Goal: Task Accomplishment & Management: Manage account settings

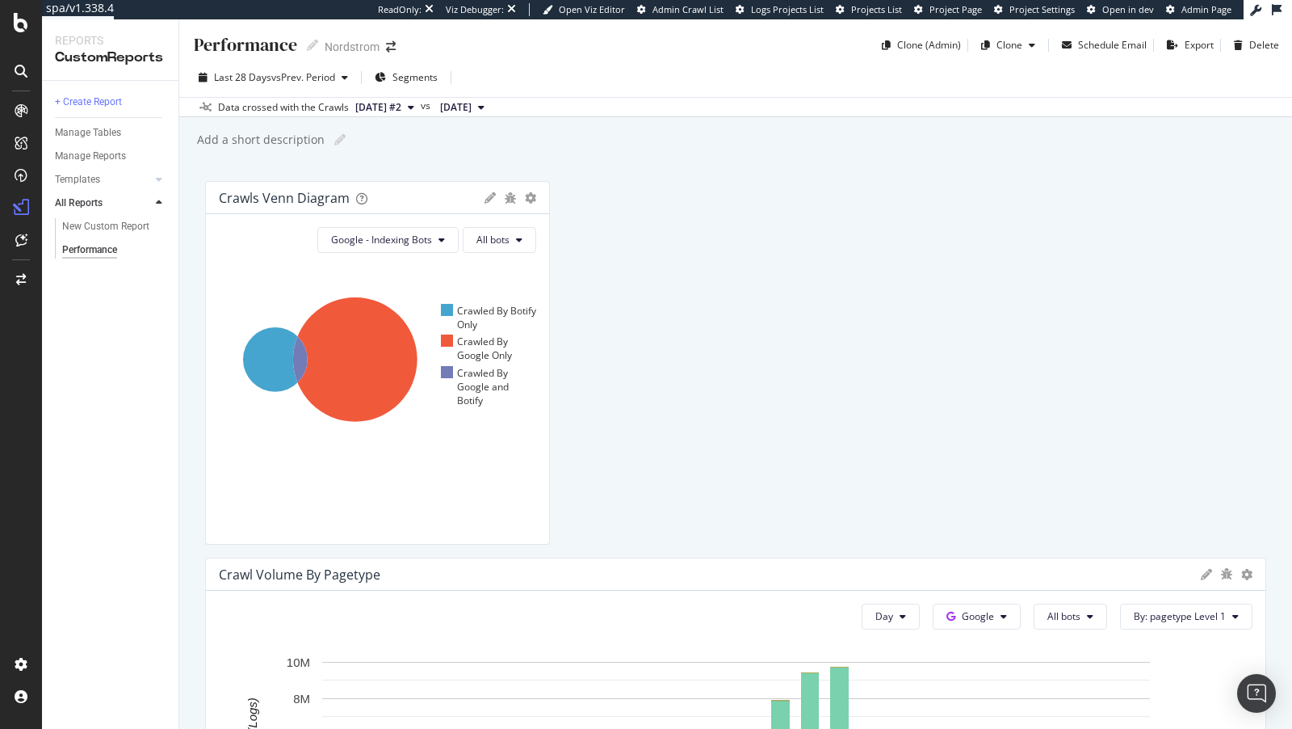
scroll to position [1115, 0]
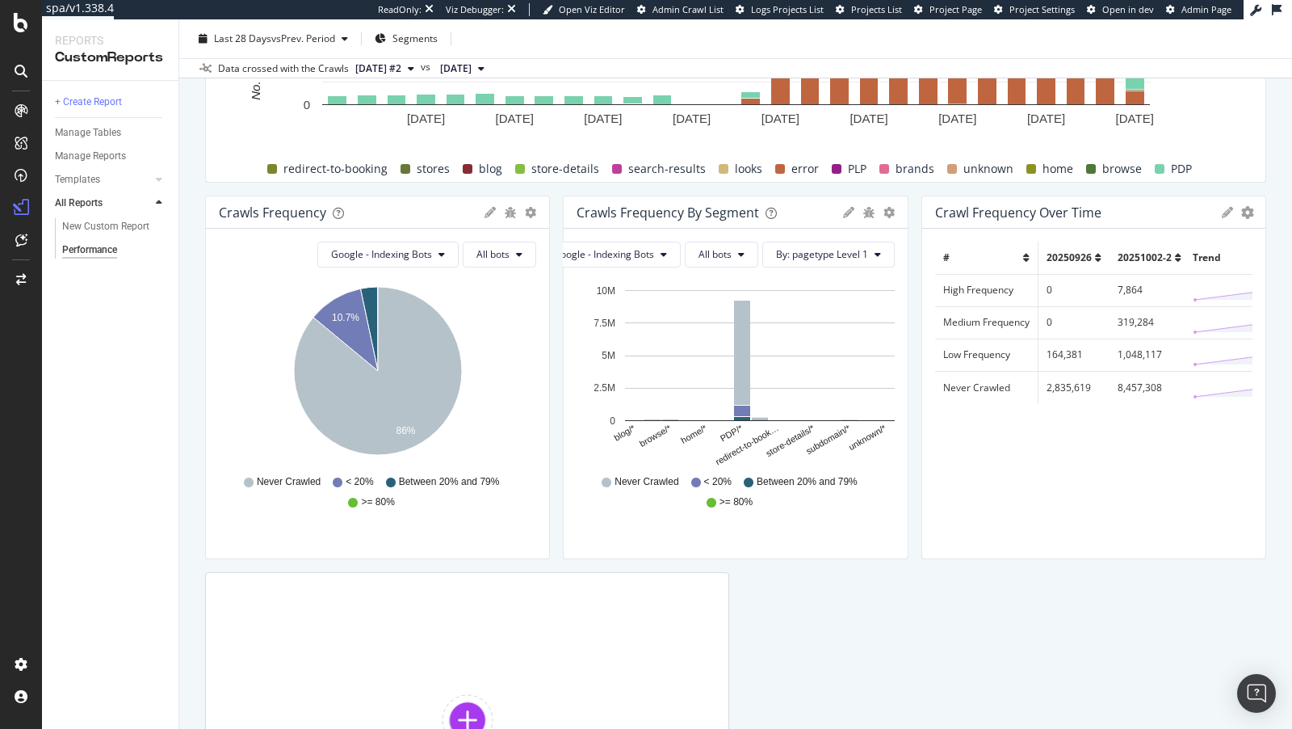
click at [691, 368] on rect "A chart." at bounding box center [760, 355] width 270 height 131
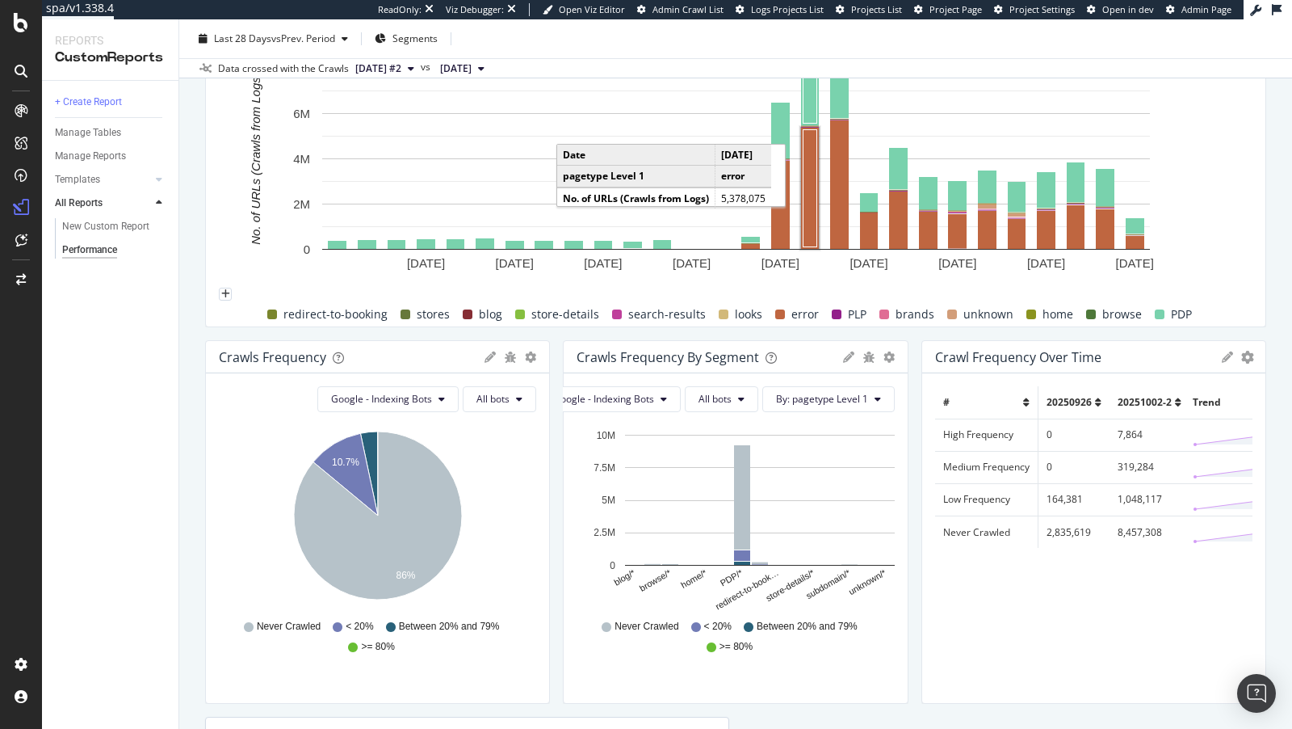
scroll to position [915, 0]
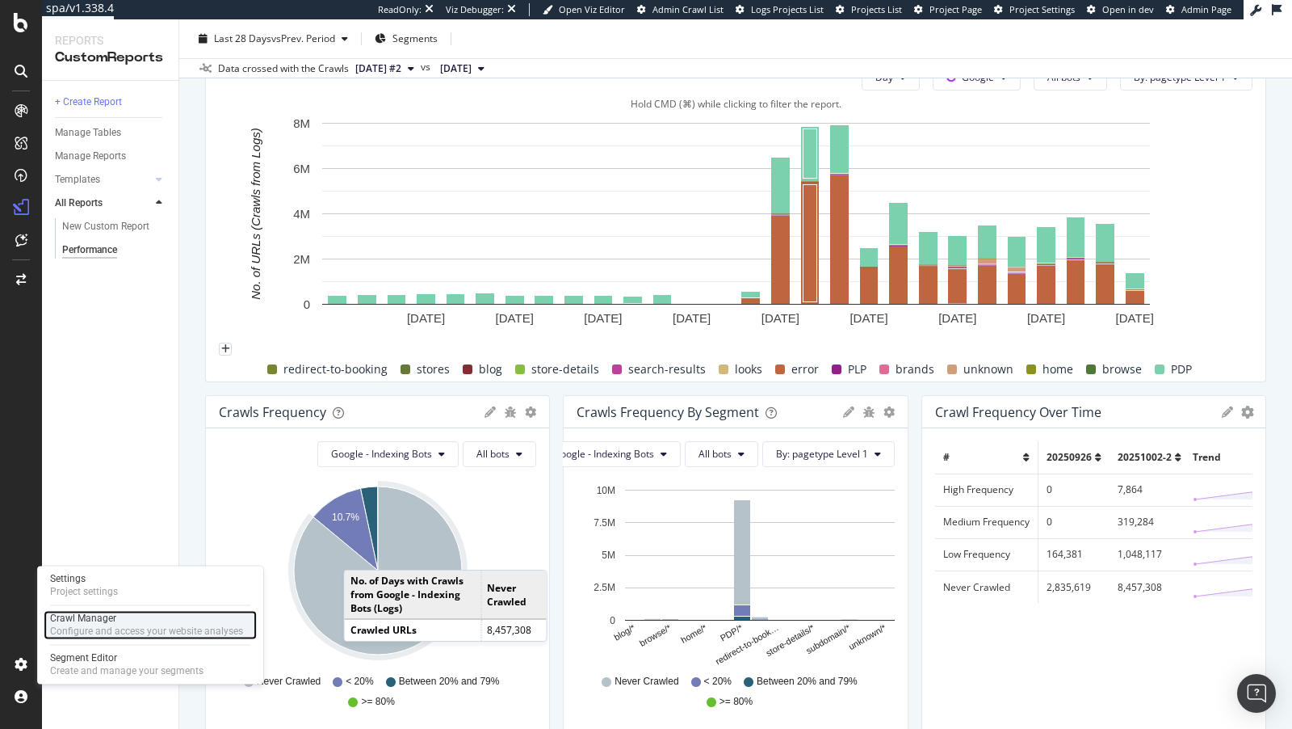
click at [75, 627] on div "Configure and access your website analyses" at bounding box center [146, 630] width 193 height 13
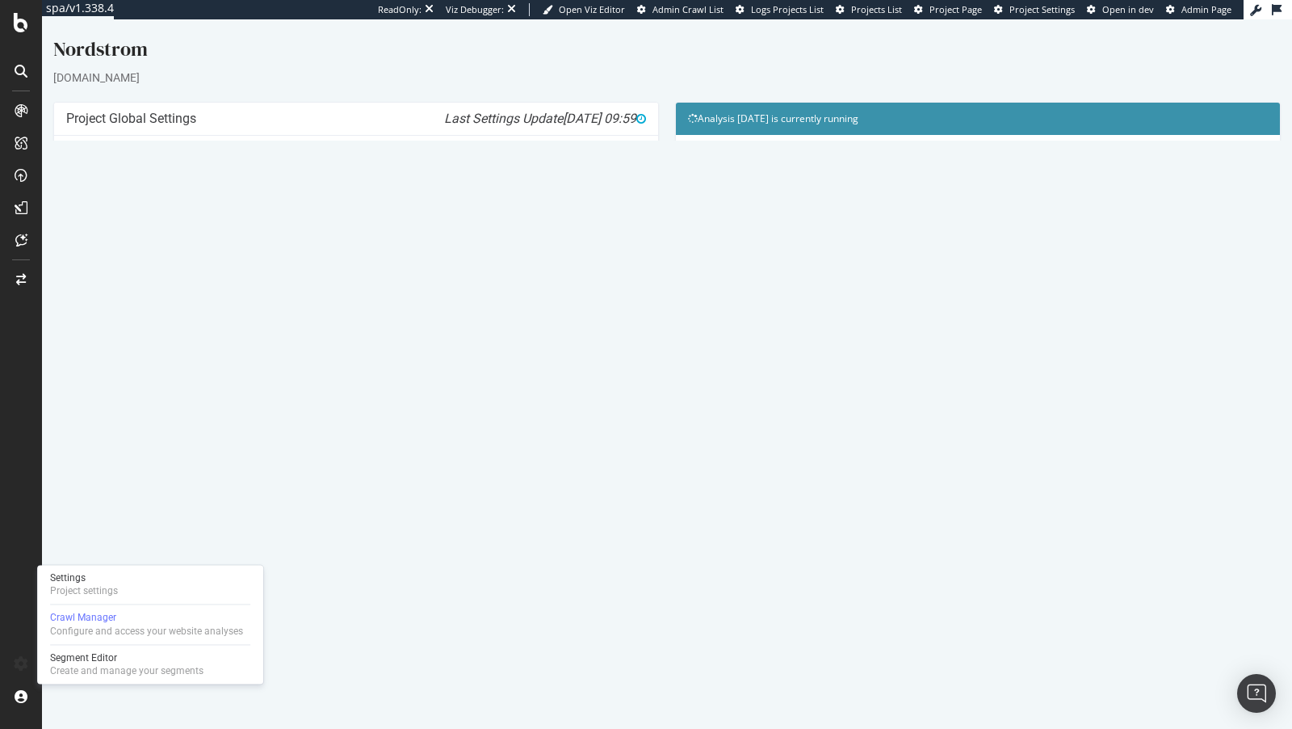
click at [139, 540] on link "[DATE] - HTML Crawl analyzing" at bounding box center [148, 547] width 140 height 14
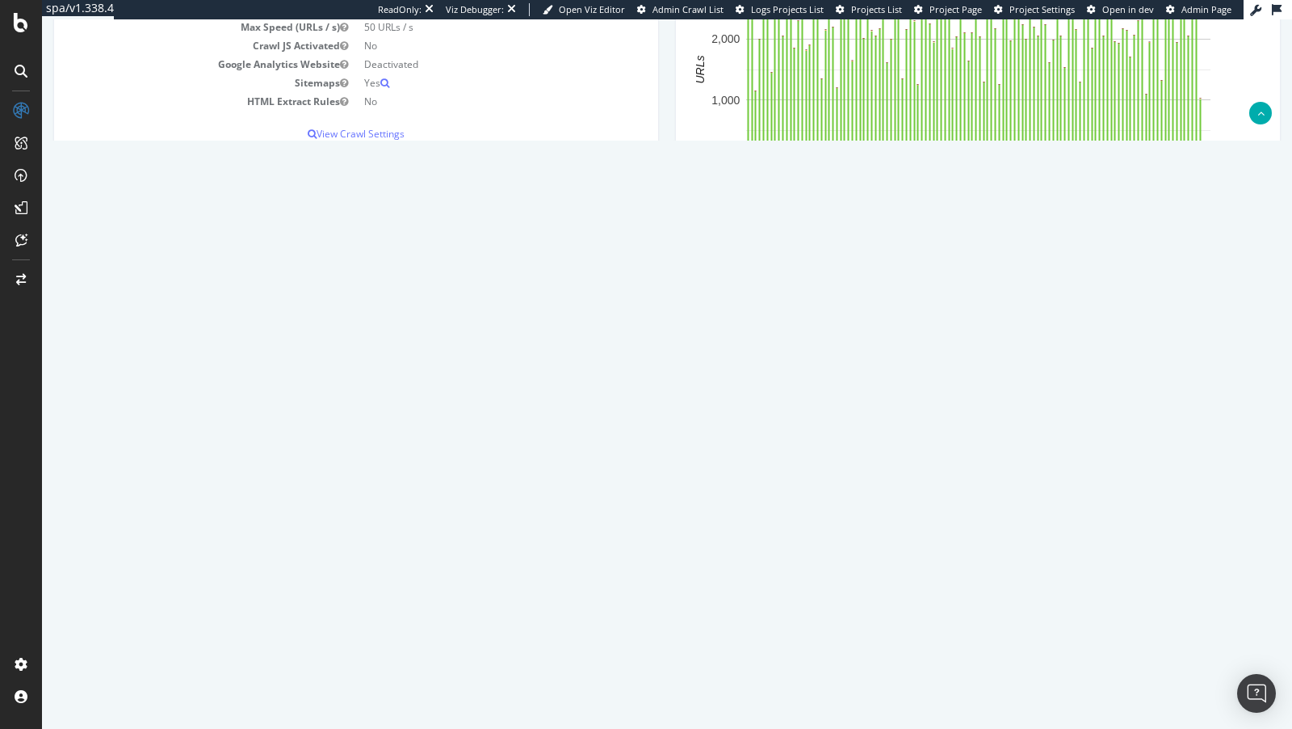
scroll to position [369, 0]
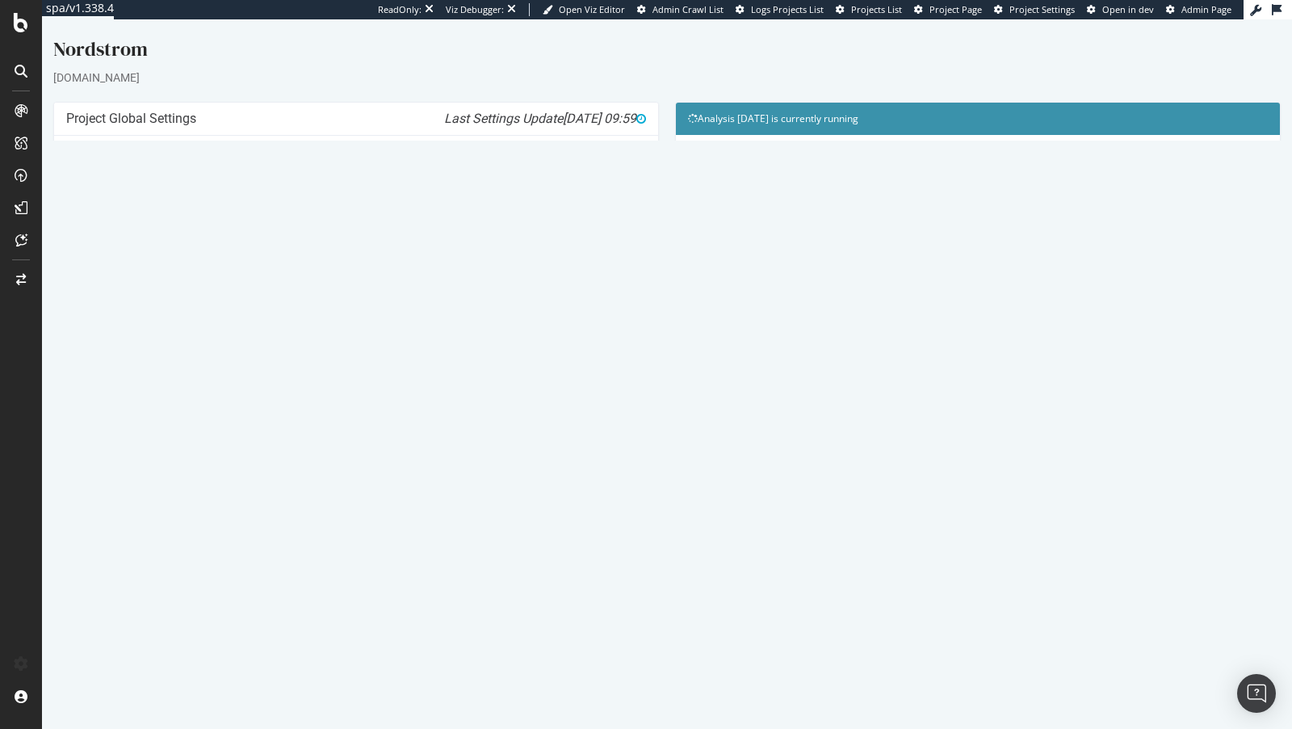
click at [149, 540] on link "[DATE] - HTML Crawl analyzing" at bounding box center [148, 547] width 140 height 14
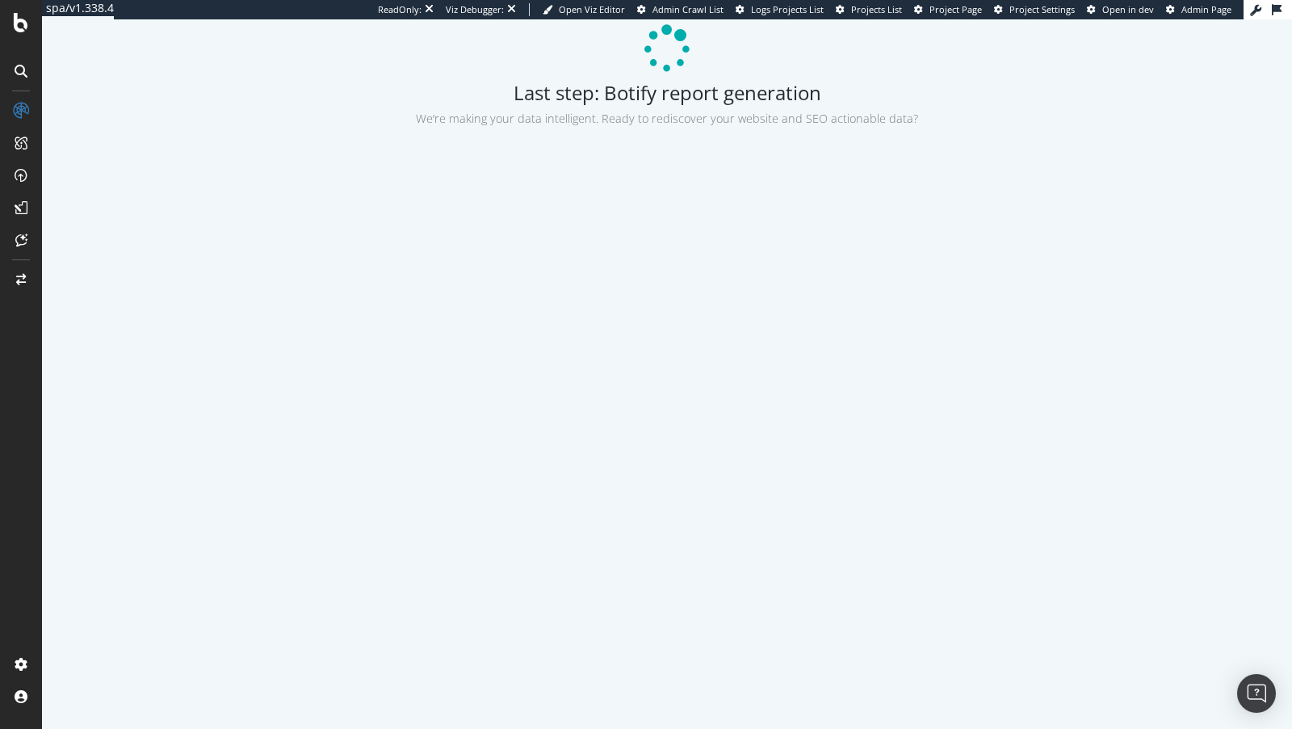
scroll to position [105, 0]
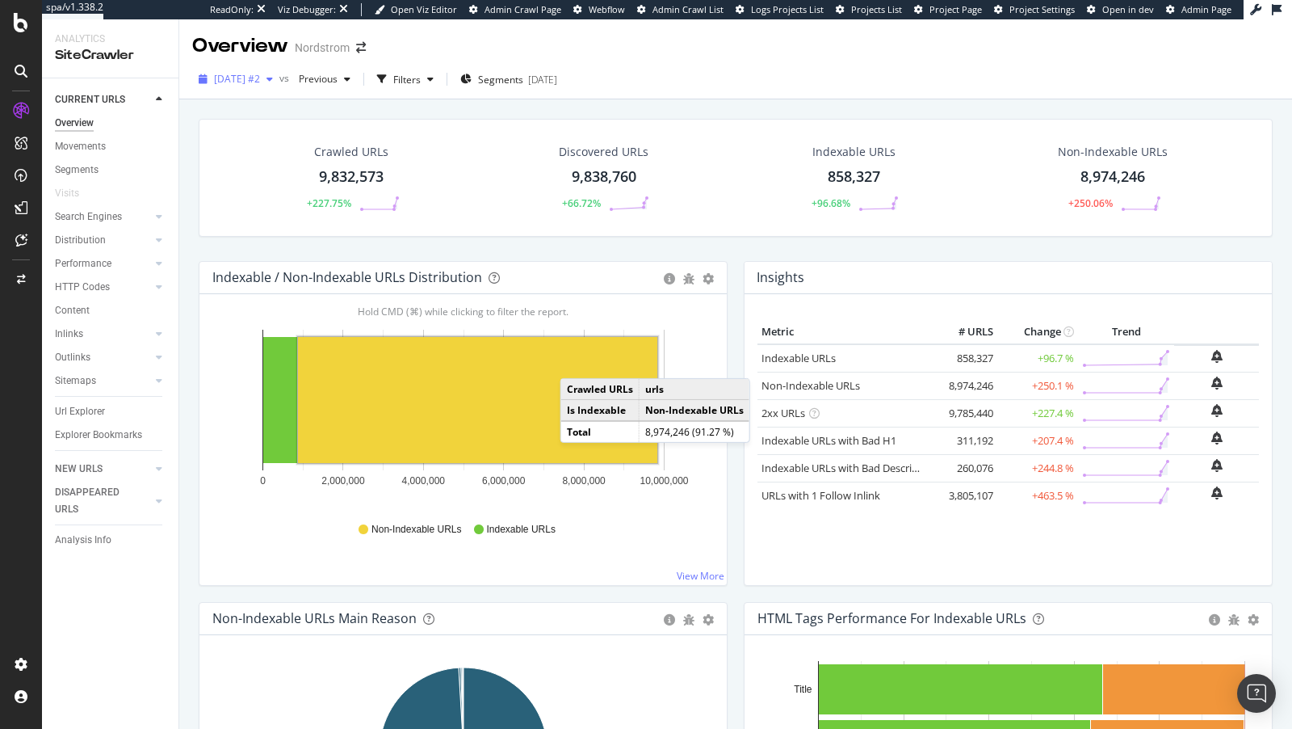
click at [250, 86] on div "[DATE] #2" at bounding box center [235, 79] width 87 height 24
click at [242, 299] on div "Hold CMD (⌘) while clicking to filter the report. 0 2,000,000 4,000,000 6,000,0…" at bounding box center [463, 439] width 527 height 291
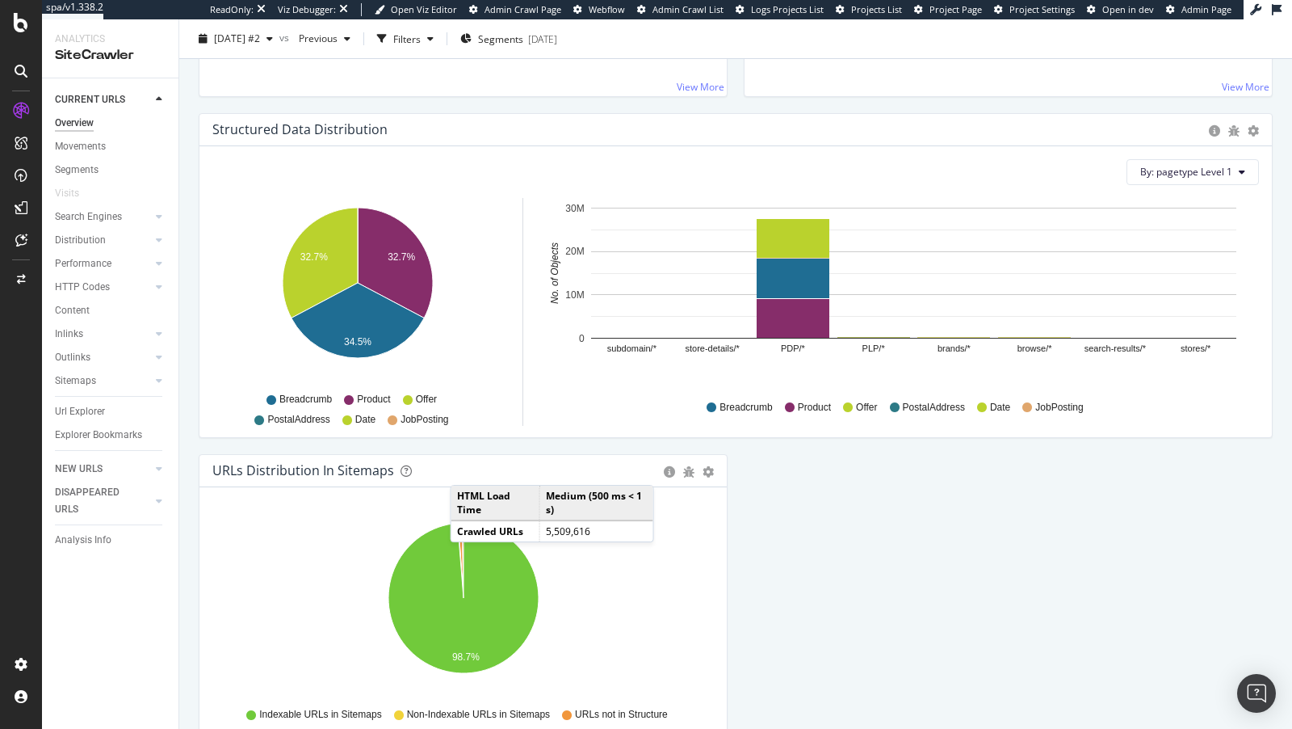
scroll to position [1628, 0]
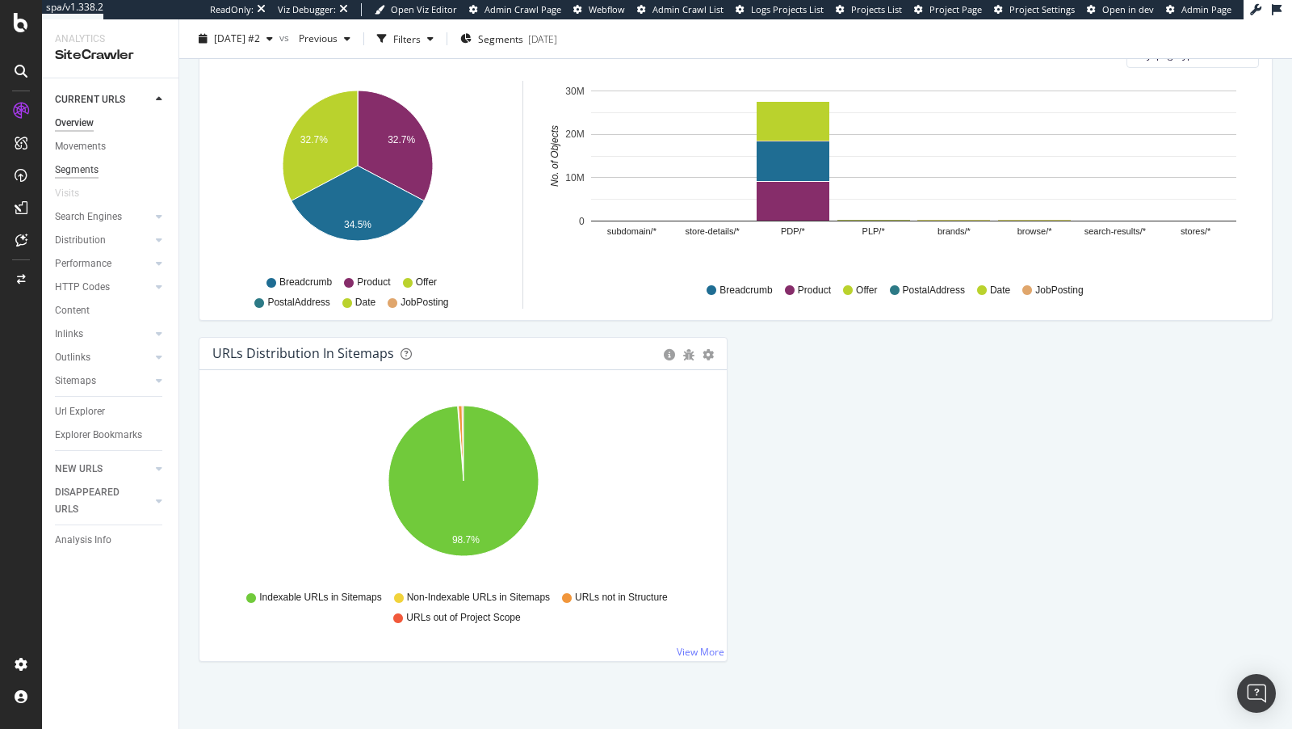
click at [75, 168] on div "Segments" at bounding box center [77, 170] width 44 height 17
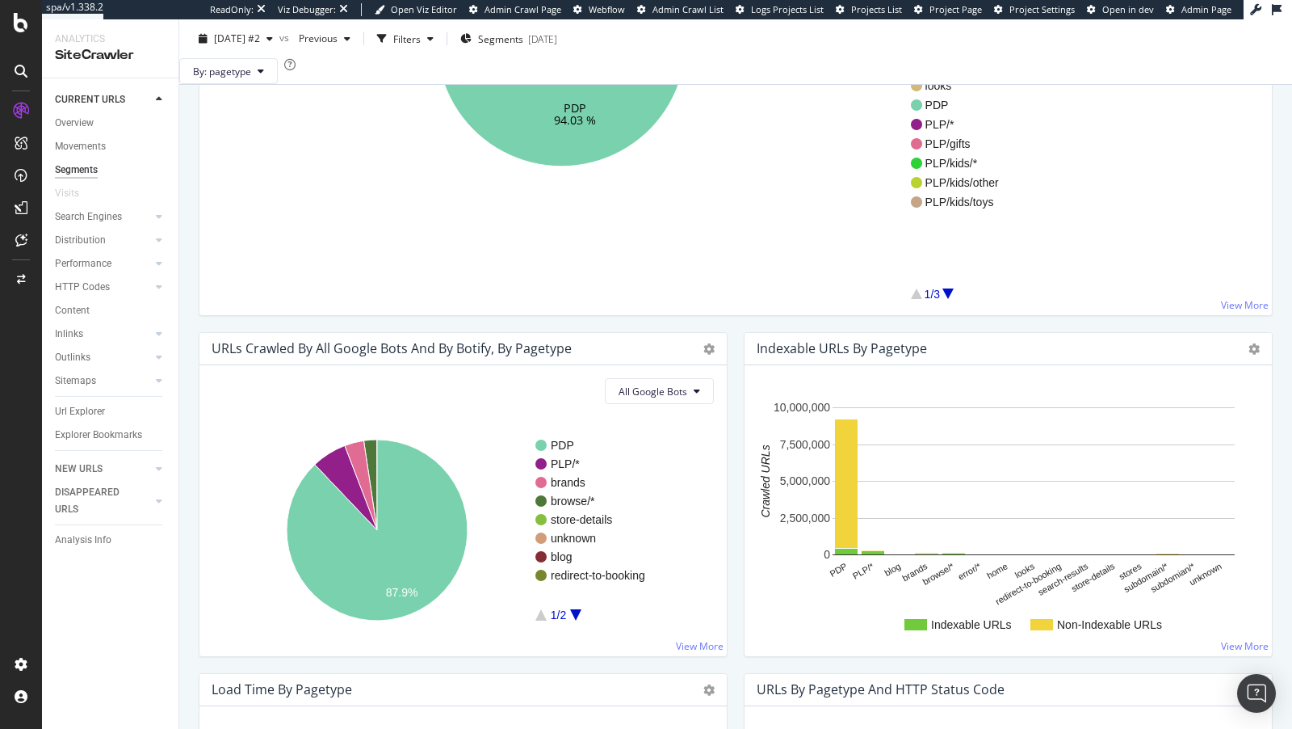
scroll to position [455, 0]
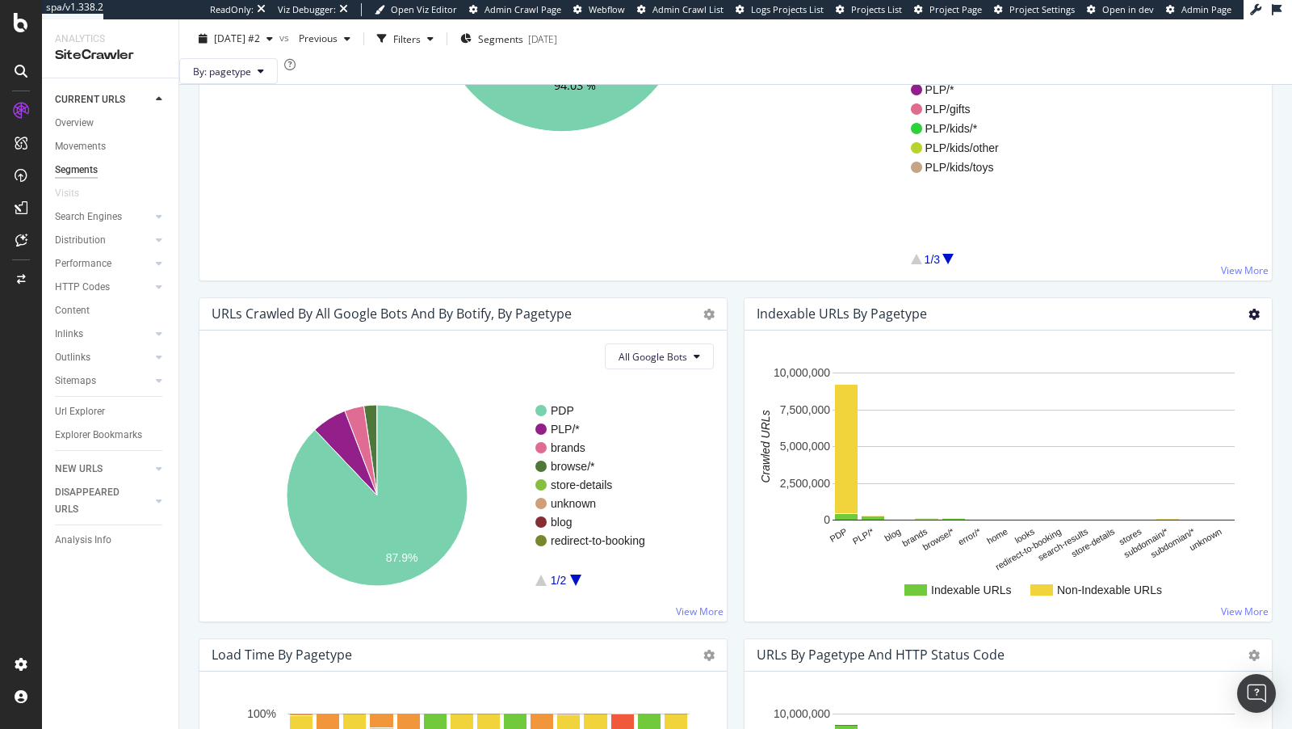
click at [1253, 320] on icon at bounding box center [1254, 314] width 11 height 11
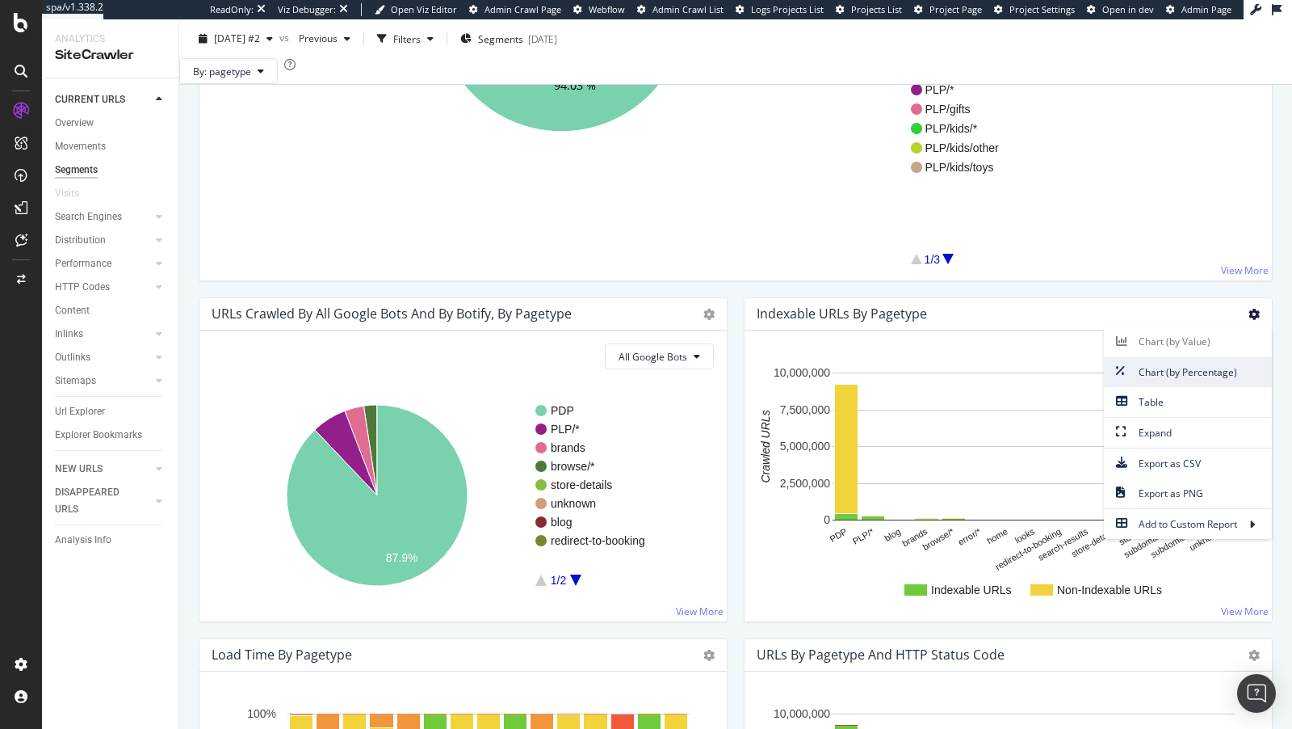
click at [1211, 383] on span "Chart (by Percentage)" at bounding box center [1188, 372] width 168 height 22
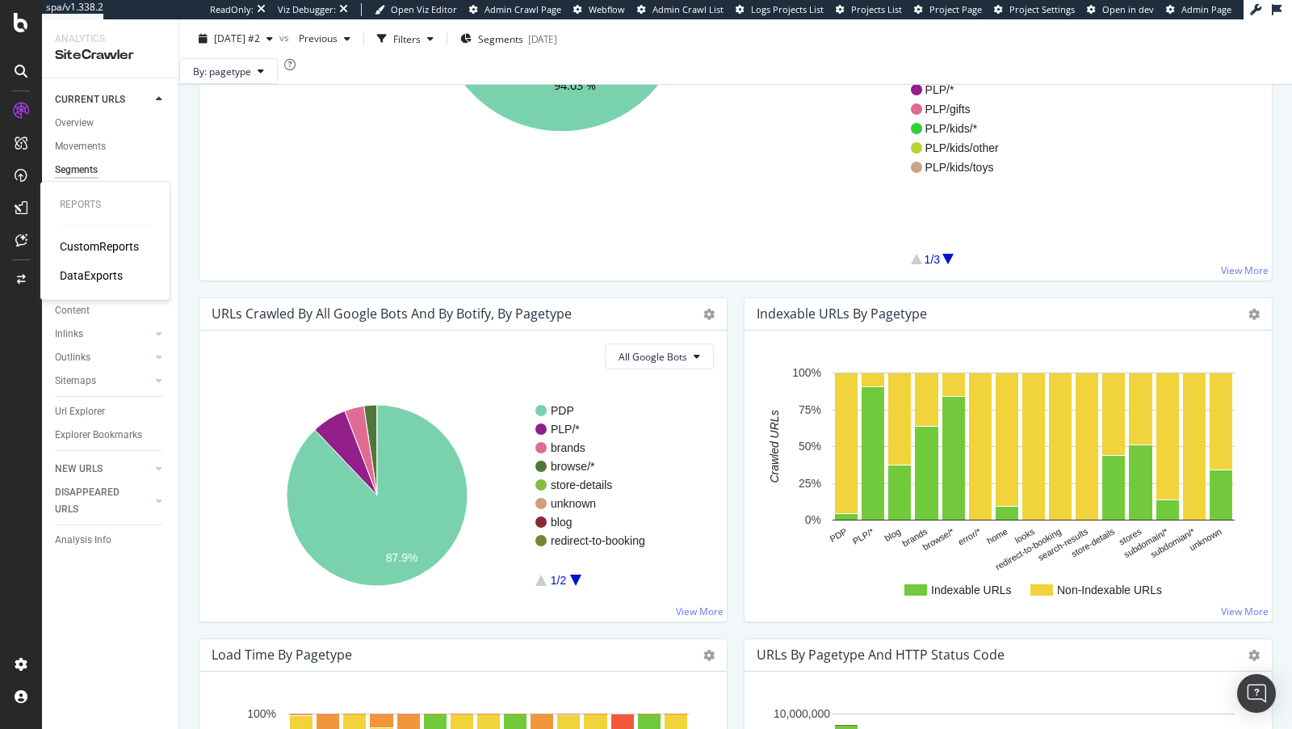
click at [72, 237] on div "Reports CustomReports DataExports" at bounding box center [105, 240] width 116 height 111
click at [69, 242] on div "CustomReports" at bounding box center [99, 246] width 79 height 16
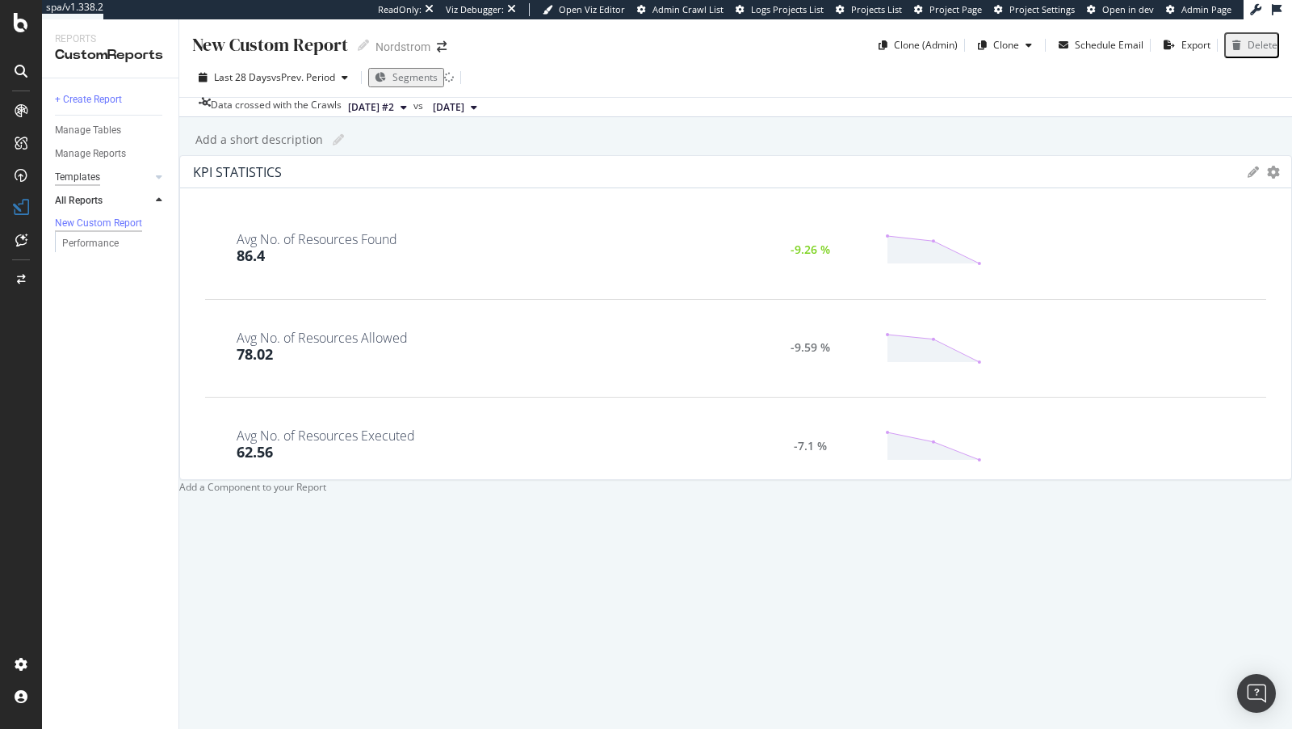
click at [86, 173] on div "Templates" at bounding box center [77, 177] width 45 height 17
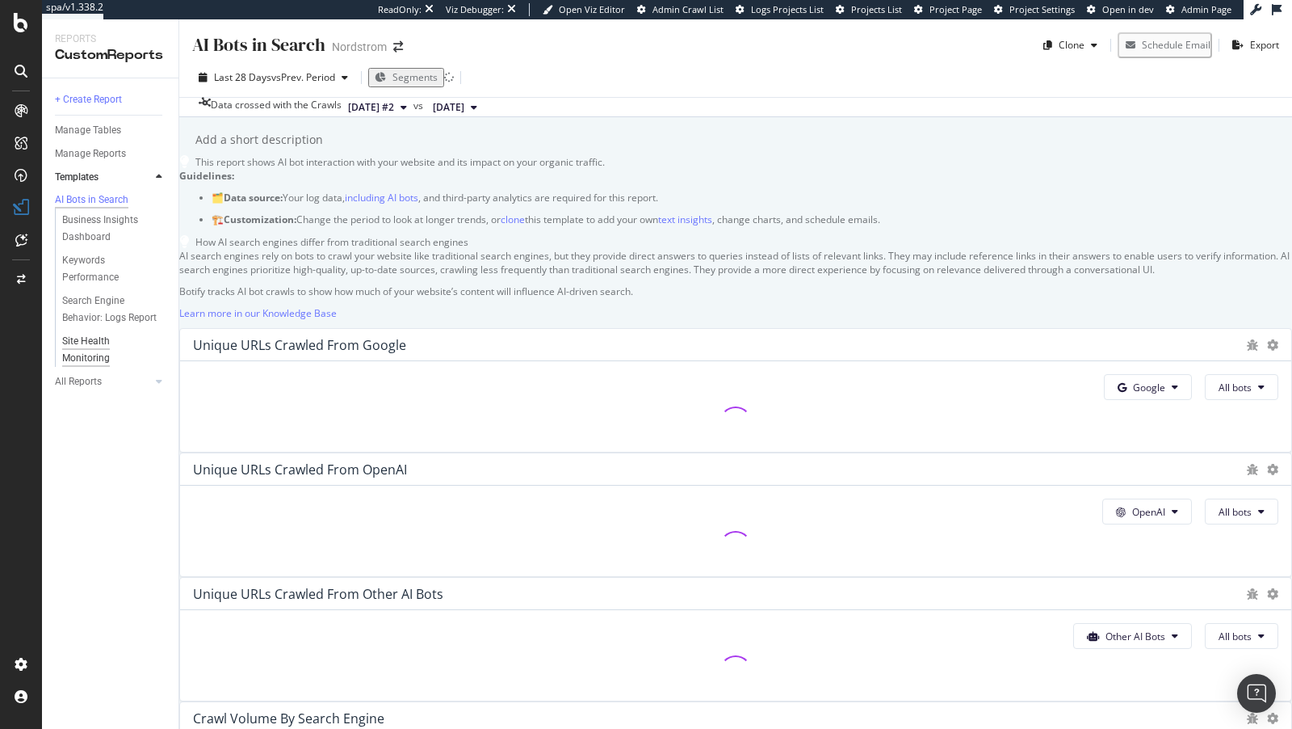
click at [86, 355] on div "Site Health Monitoring" at bounding box center [107, 350] width 90 height 34
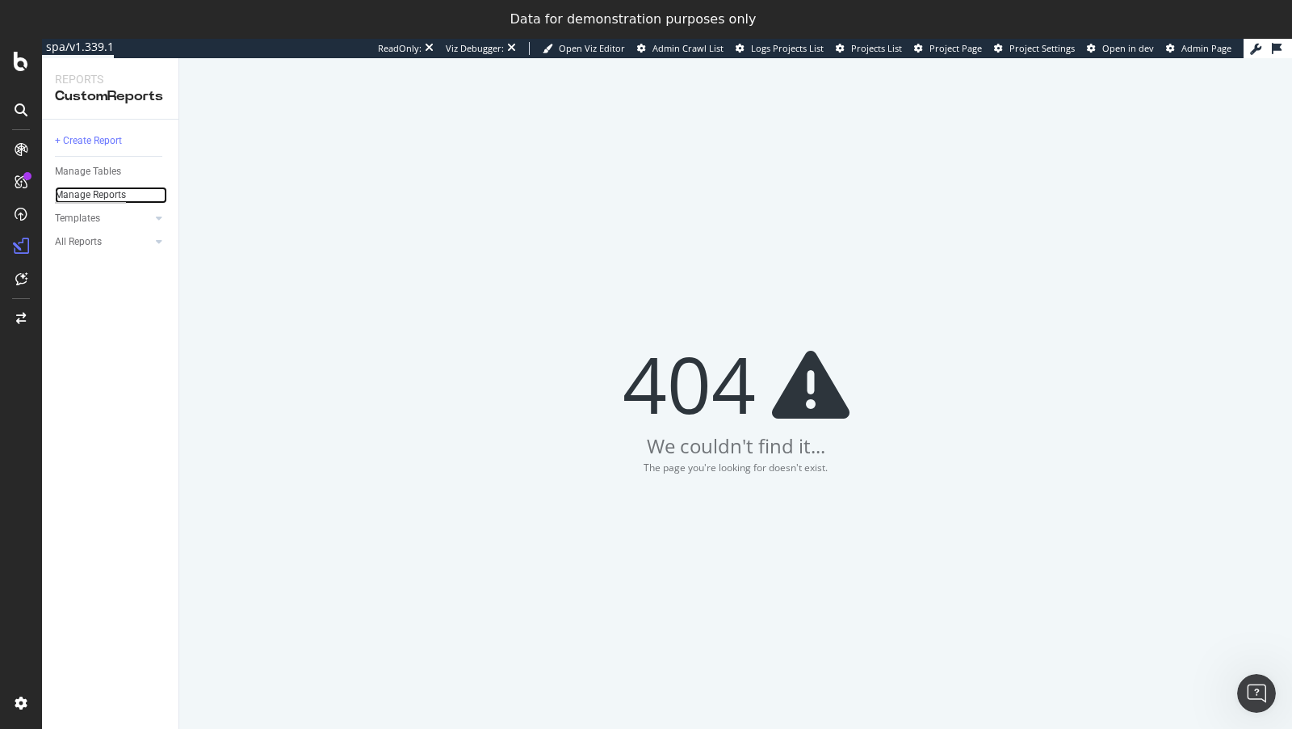
click at [96, 195] on div "Manage Reports" at bounding box center [90, 195] width 71 height 17
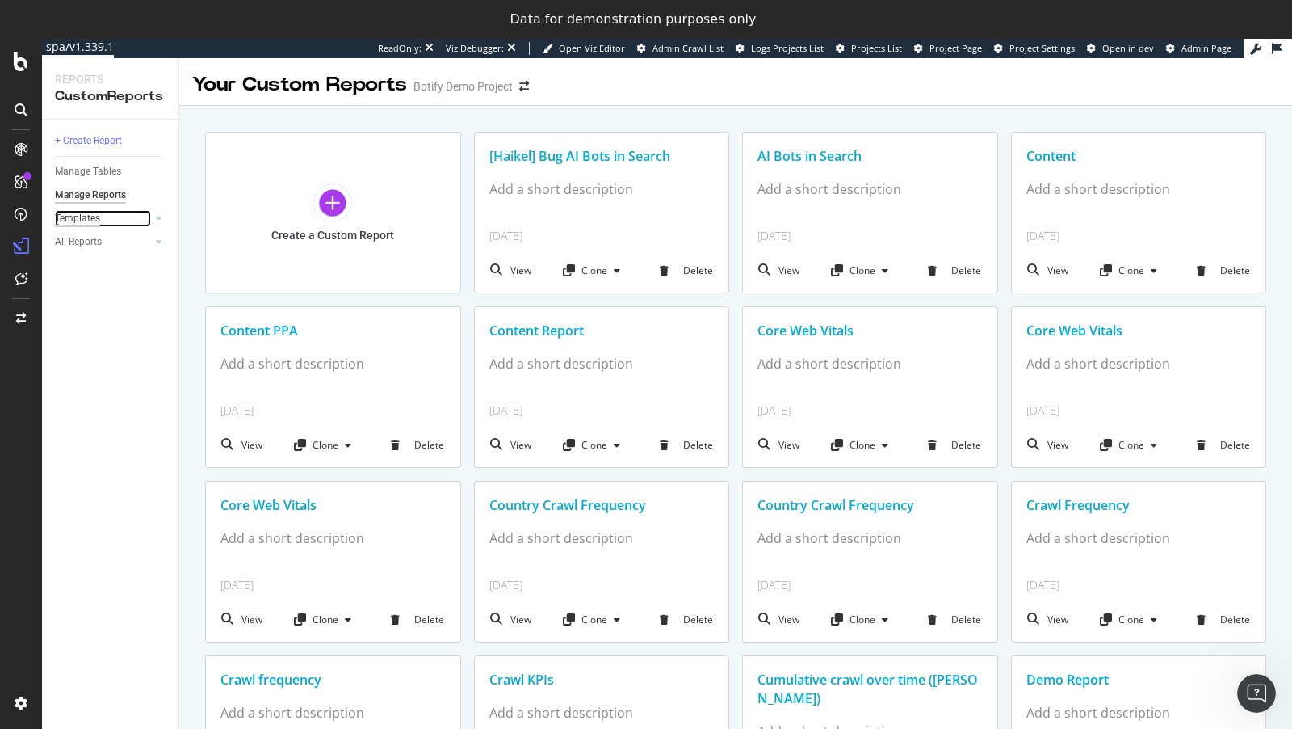
click at [90, 216] on div "Templates" at bounding box center [77, 218] width 45 height 17
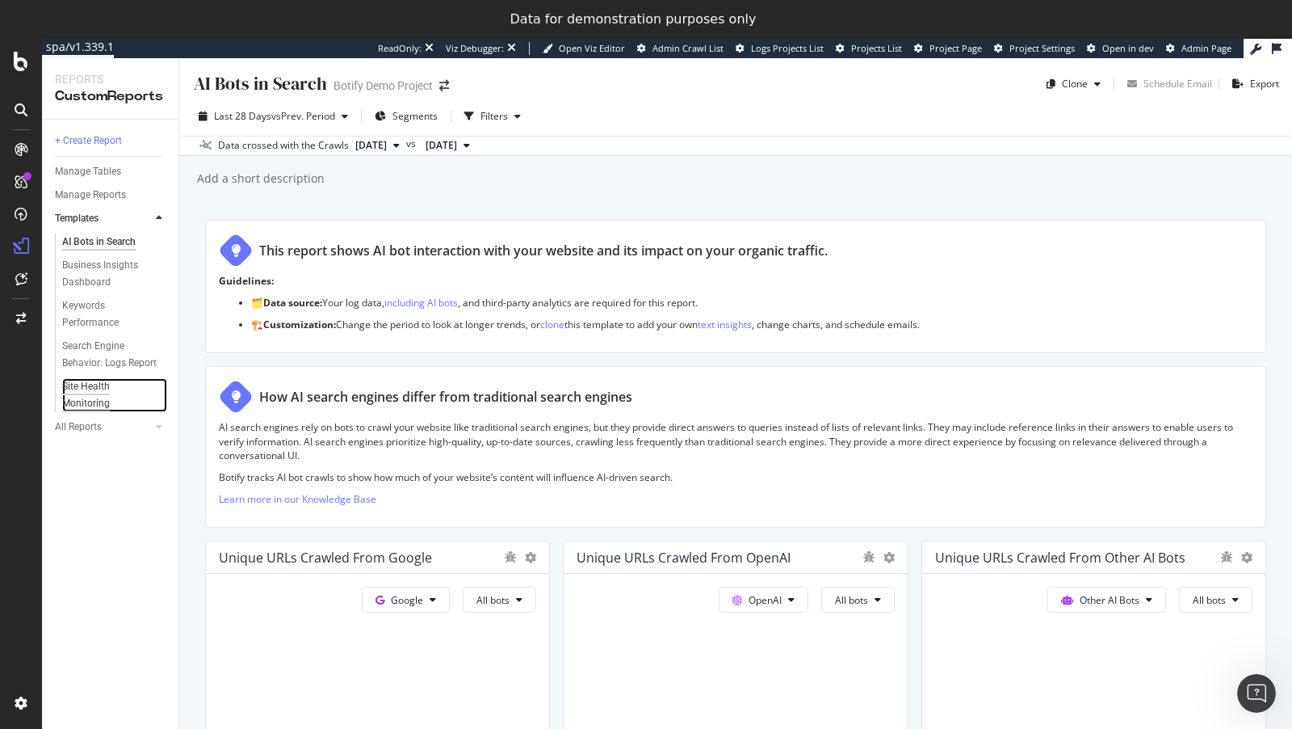
click at [85, 379] on div "Site Health Monitoring" at bounding box center [107, 395] width 90 height 34
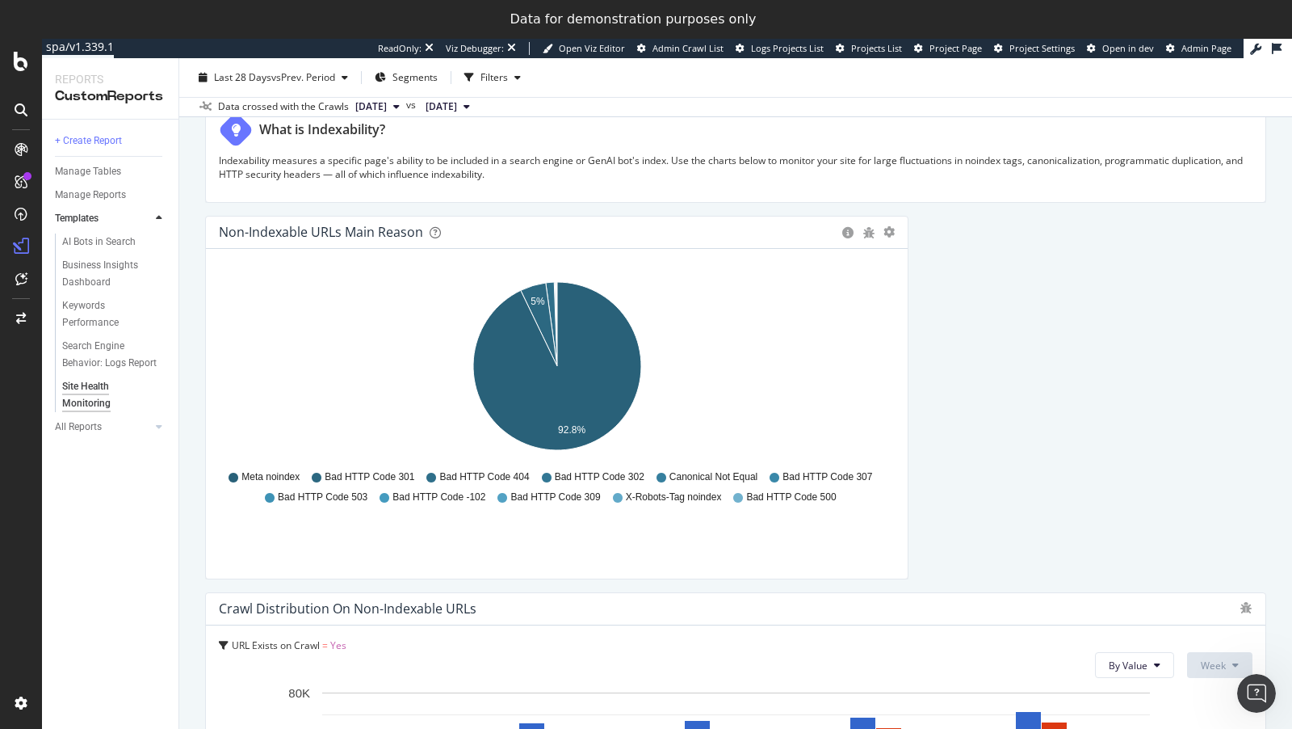
scroll to position [2711, 0]
click at [902, 325] on div "Hold CMD (⌘) while clicking to filter the report. 5% 92.8% Non-Indexable Main R…" at bounding box center [557, 415] width 702 height 330
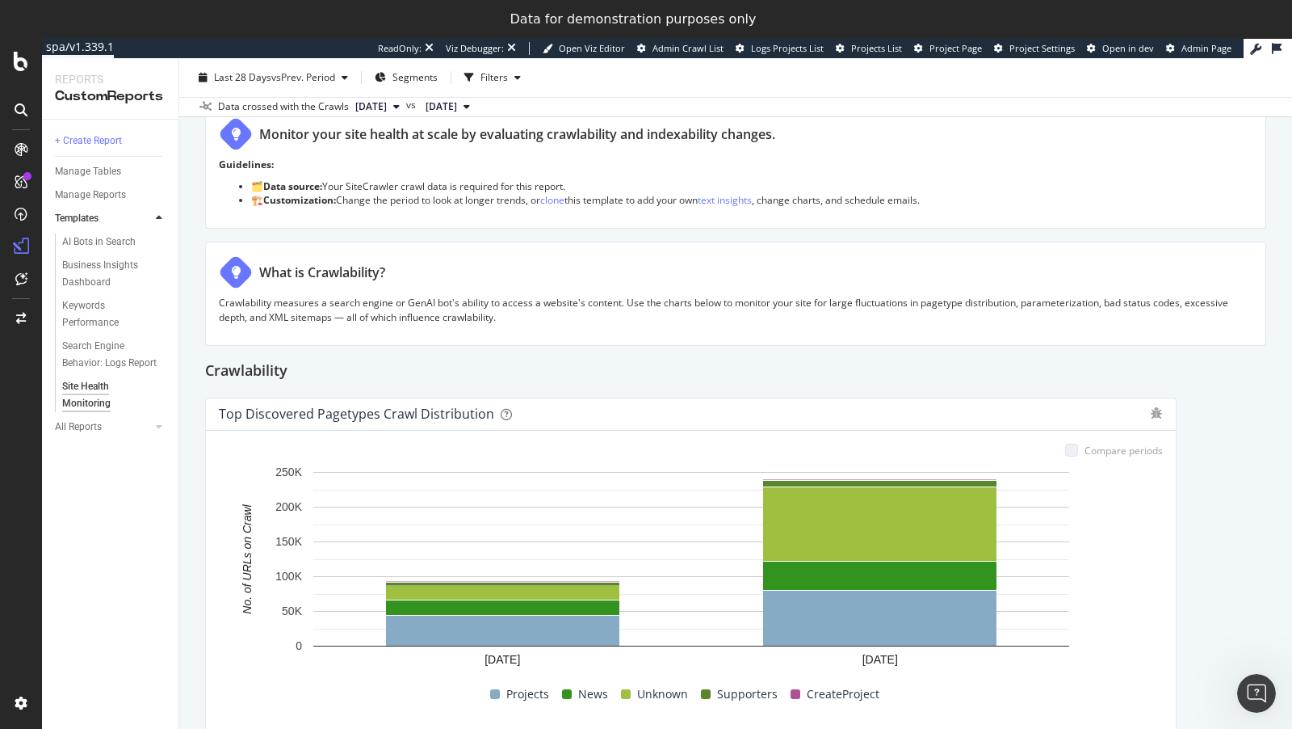
scroll to position [0, 0]
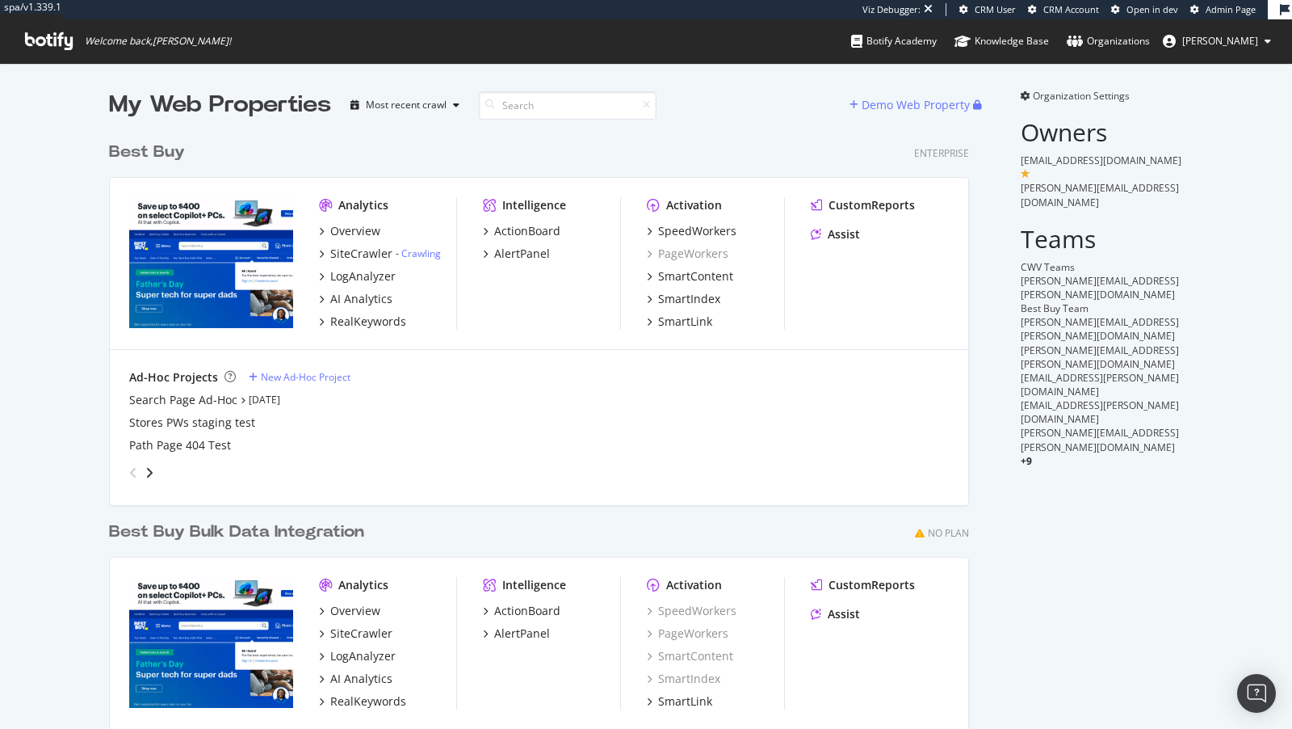
scroll to position [685, 873]
click at [853, 207] on div "CustomReports" at bounding box center [872, 205] width 86 height 16
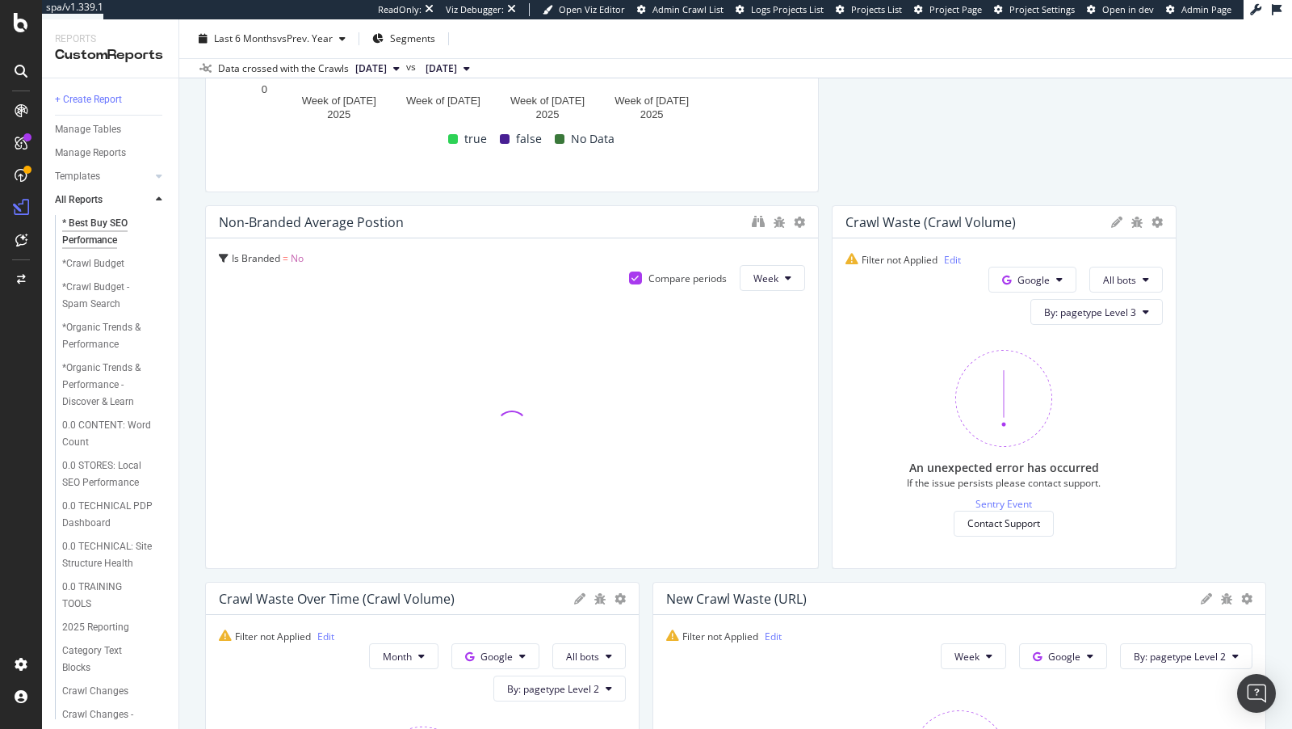
scroll to position [2227, 0]
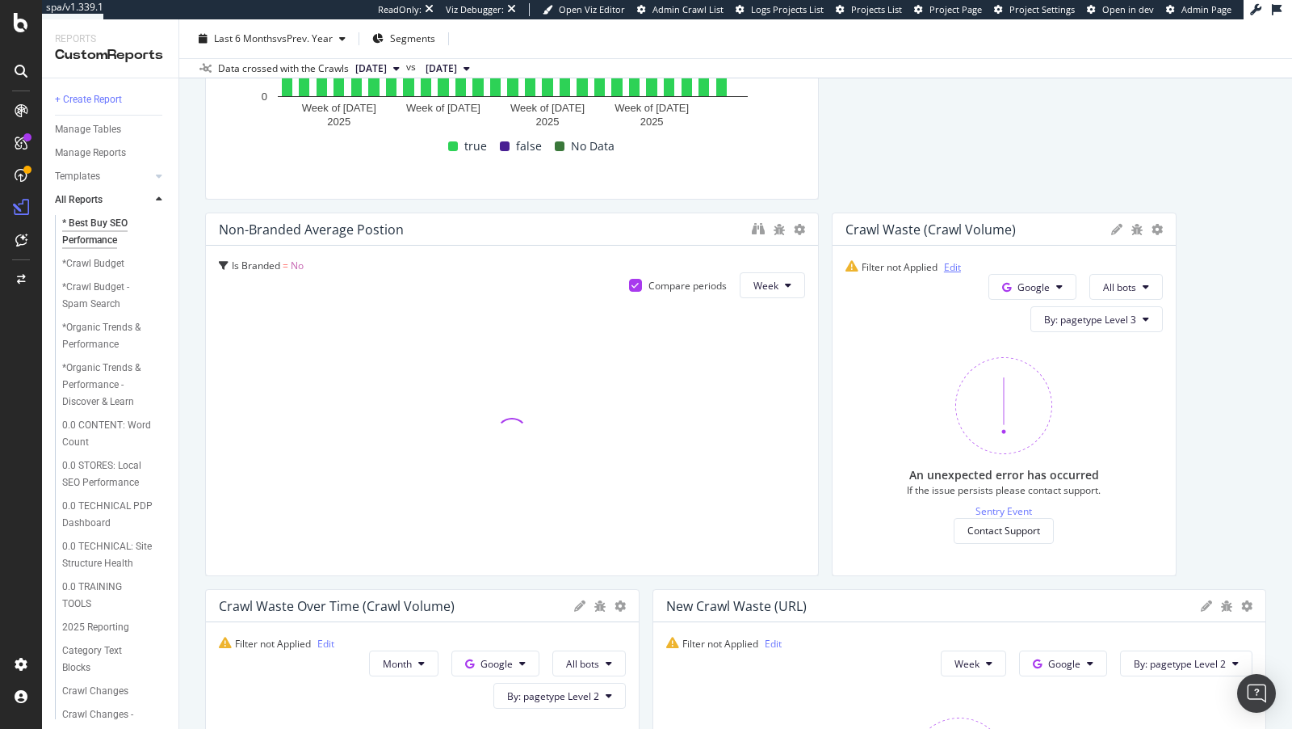
click at [948, 264] on link "Edit" at bounding box center [952, 267] width 17 height 14
click at [951, 264] on link "Edit" at bounding box center [952, 267] width 17 height 14
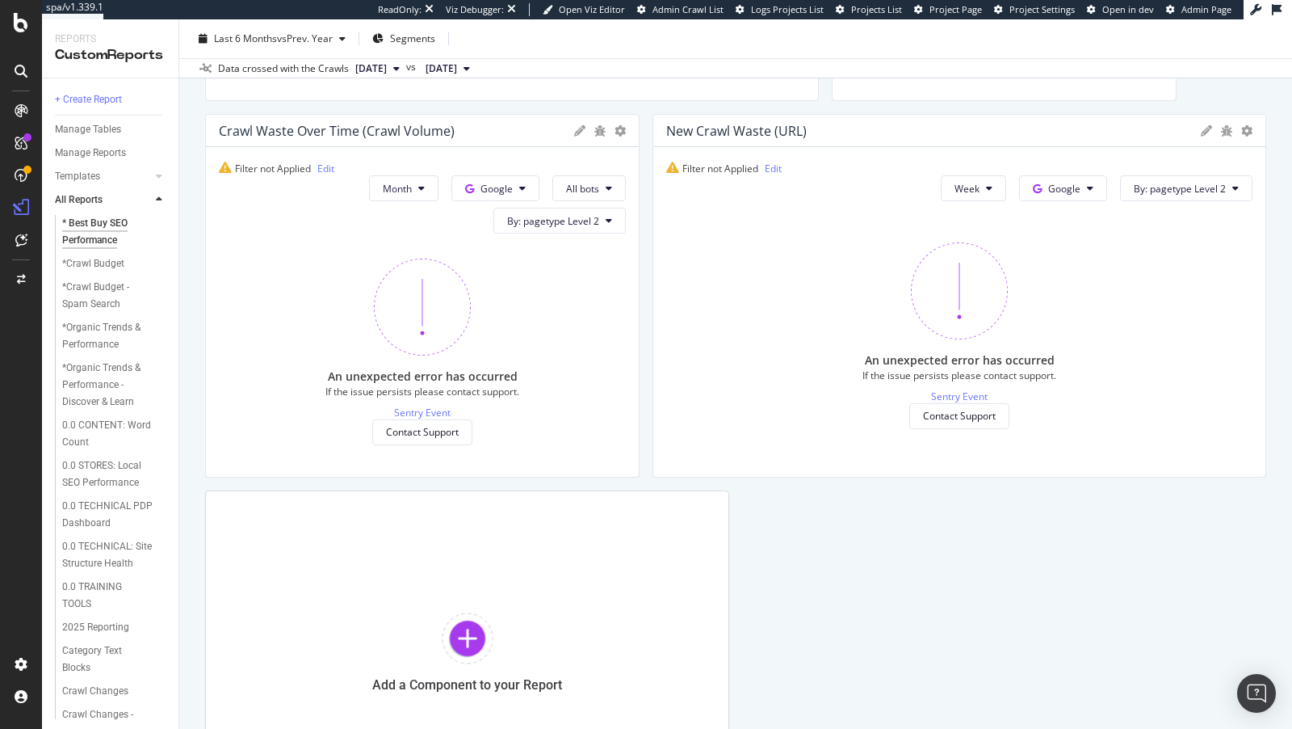
scroll to position [2611, 0]
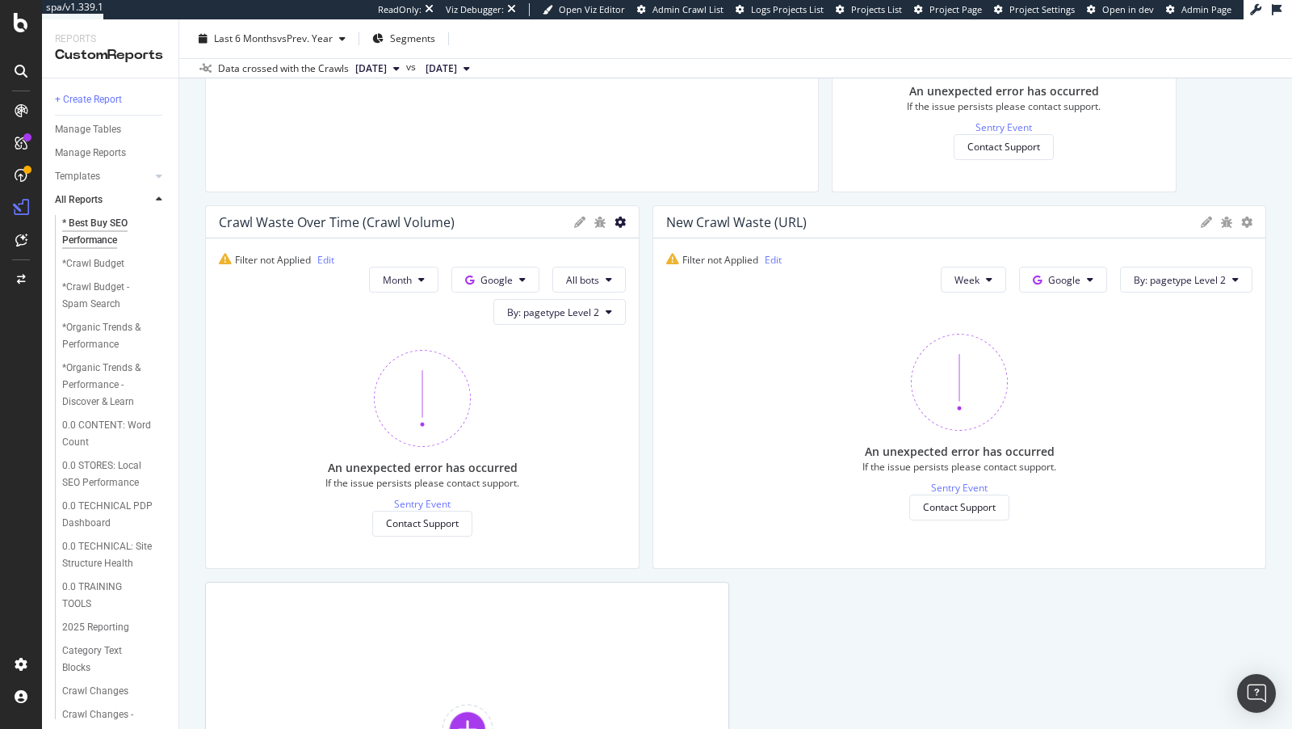
click at [620, 215] on div at bounding box center [620, 222] width 11 height 16
click at [620, 217] on icon at bounding box center [620, 221] width 11 height 11
click at [661, 423] on span "Delete" at bounding box center [715, 426] width 121 height 15
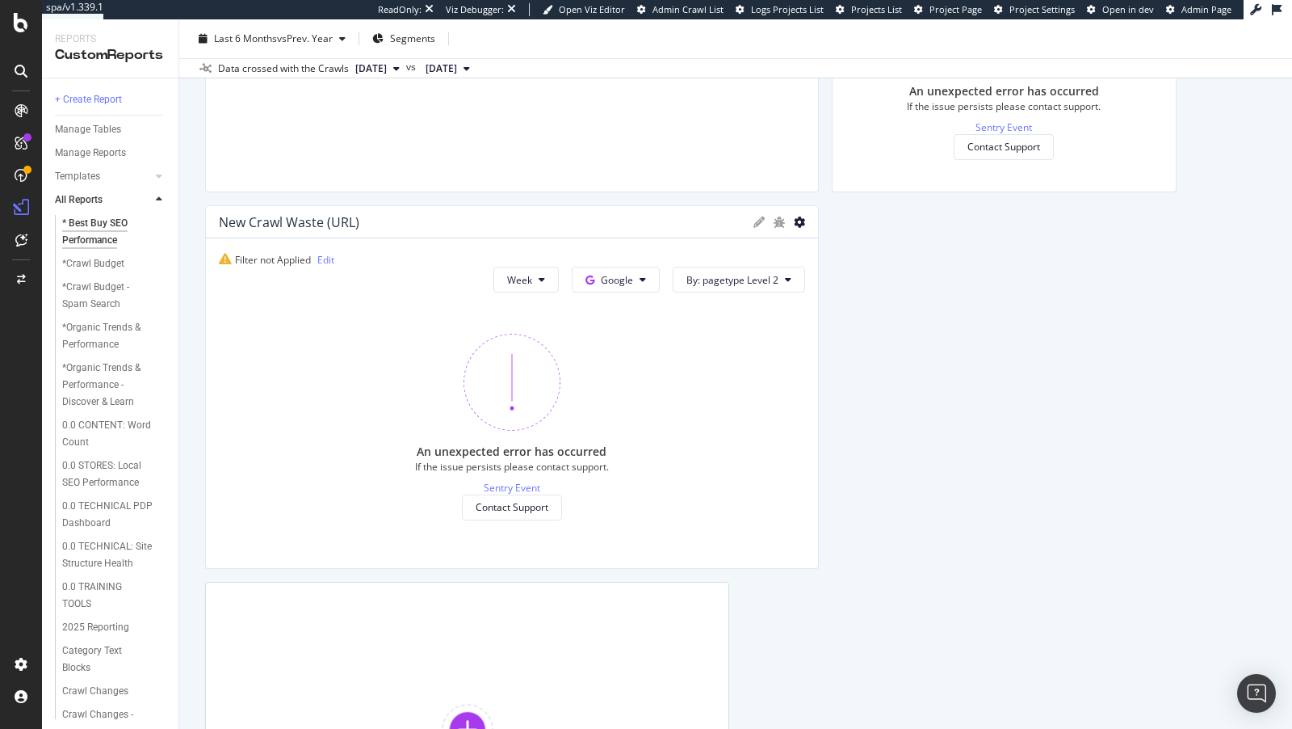
click at [796, 216] on icon at bounding box center [799, 221] width 11 height 11
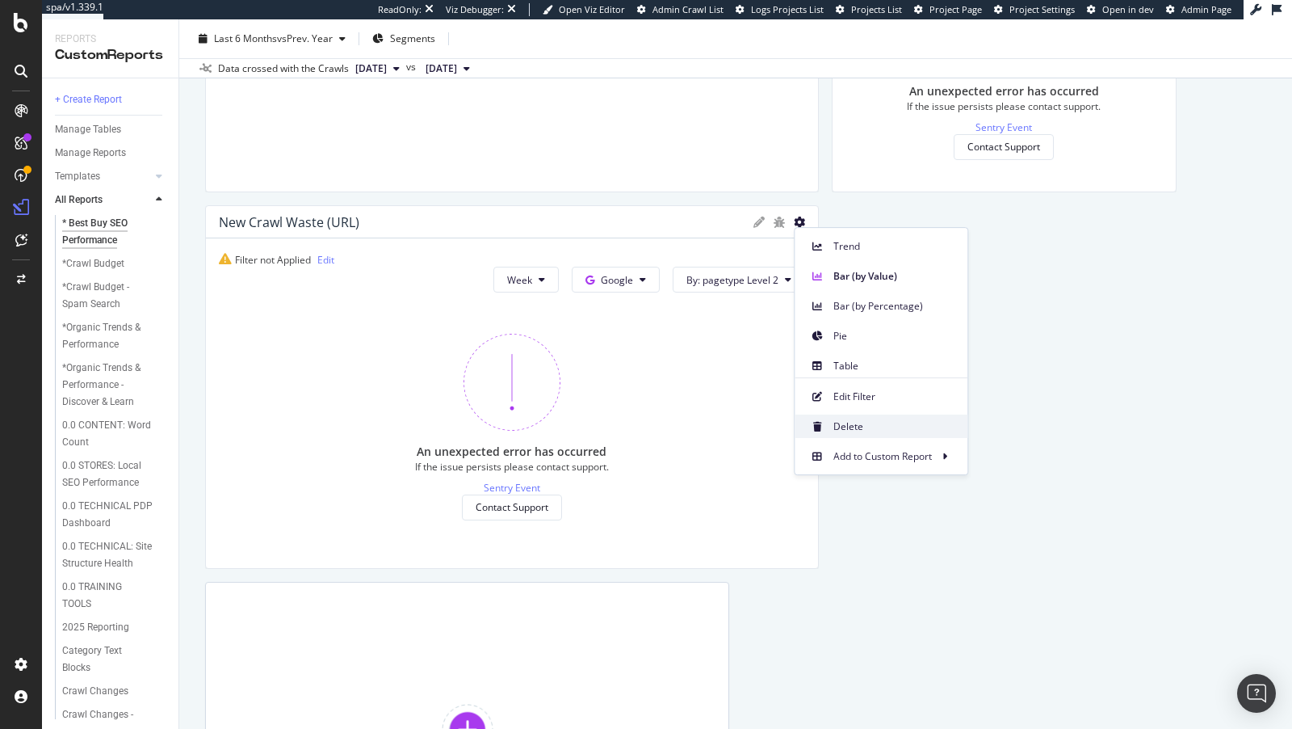
click at [820, 422] on icon at bounding box center [817, 427] width 9 height 10
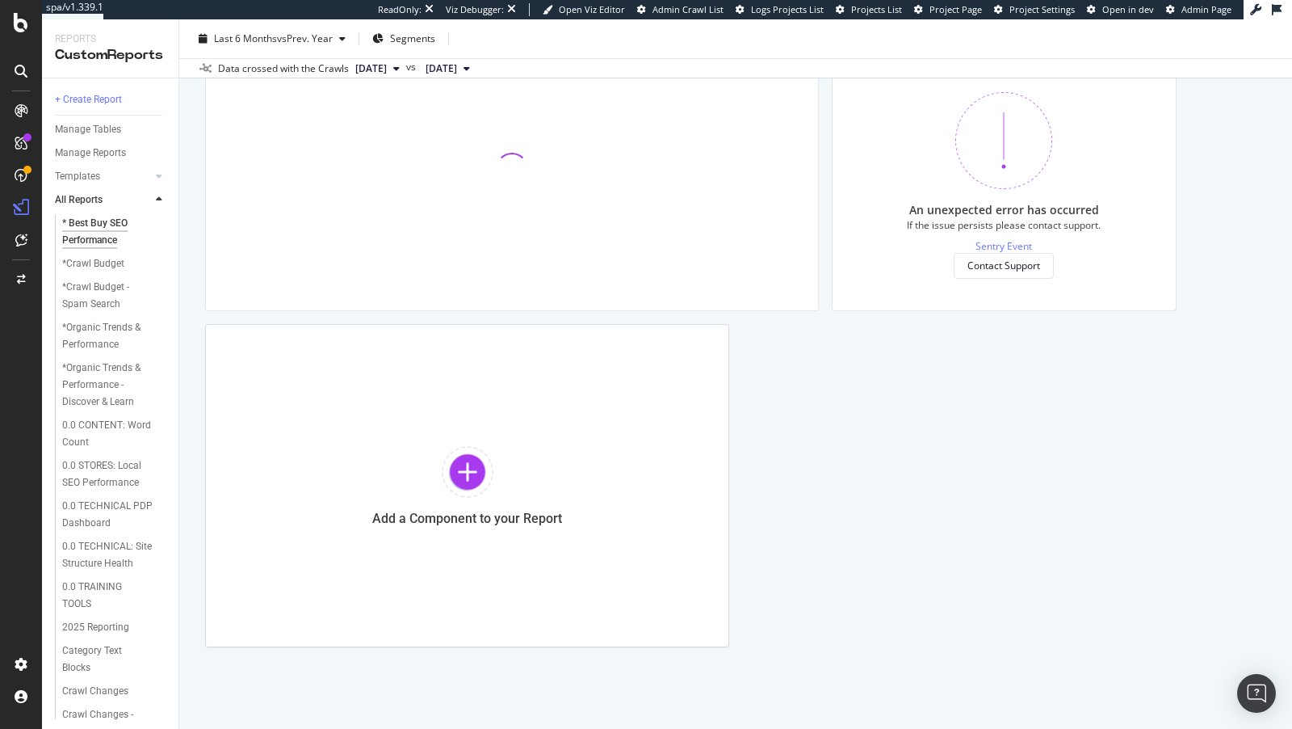
scroll to position [2250, 0]
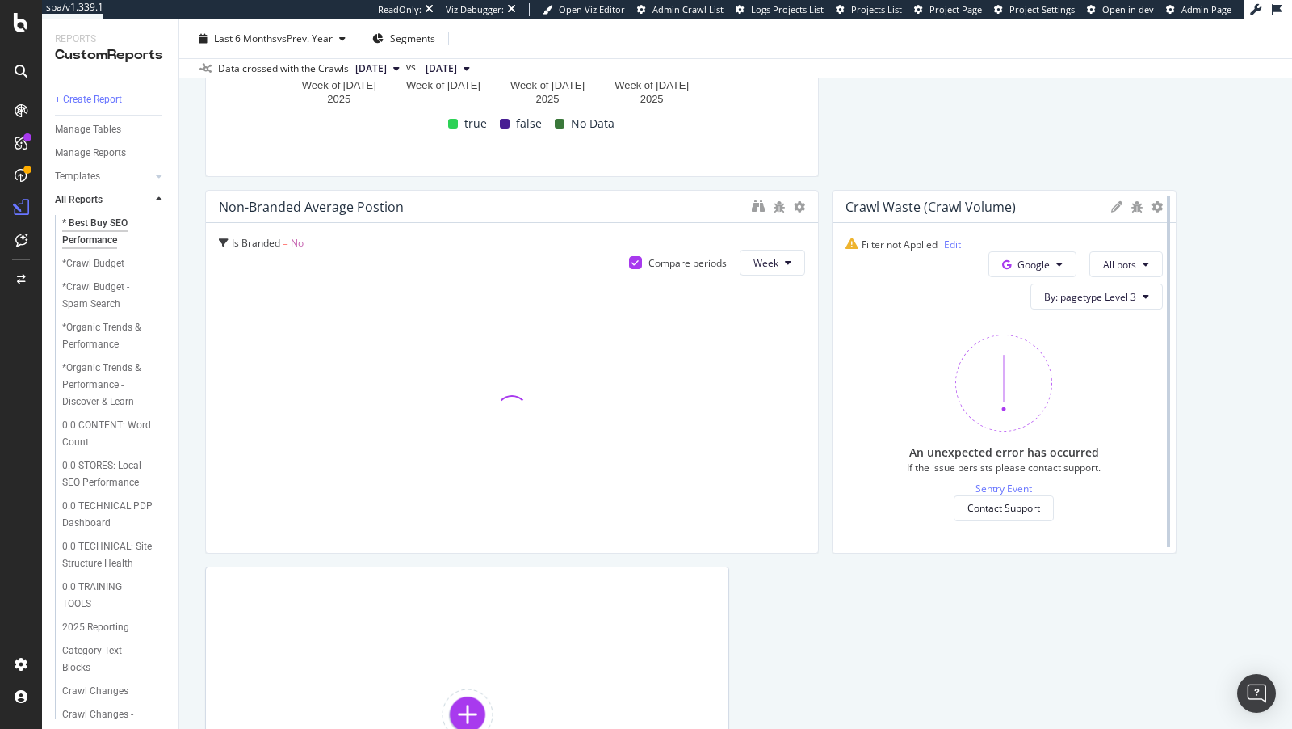
click at [1166, 198] on div at bounding box center [1169, 371] width 16 height 363
click at [1153, 210] on icon at bounding box center [1157, 206] width 11 height 11
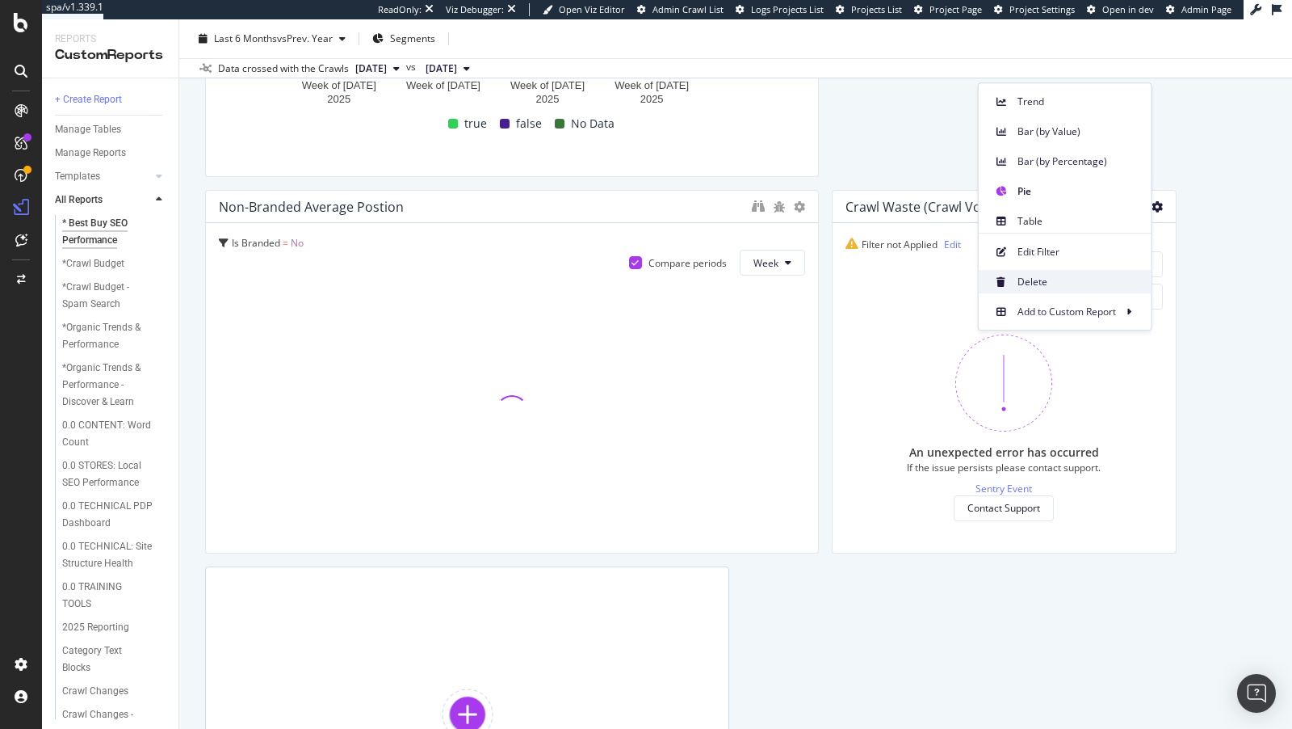
click at [1069, 281] on span "Delete" at bounding box center [1078, 282] width 121 height 15
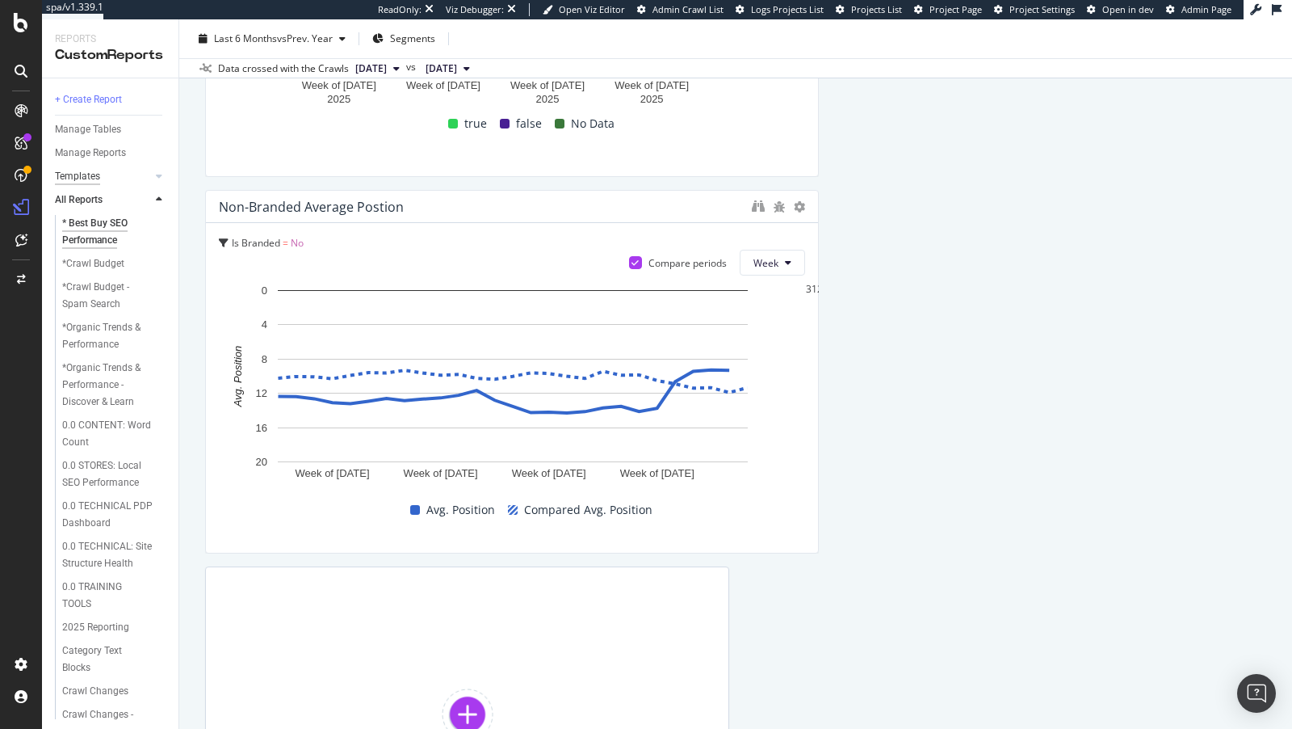
click at [86, 179] on div "Templates" at bounding box center [77, 176] width 45 height 17
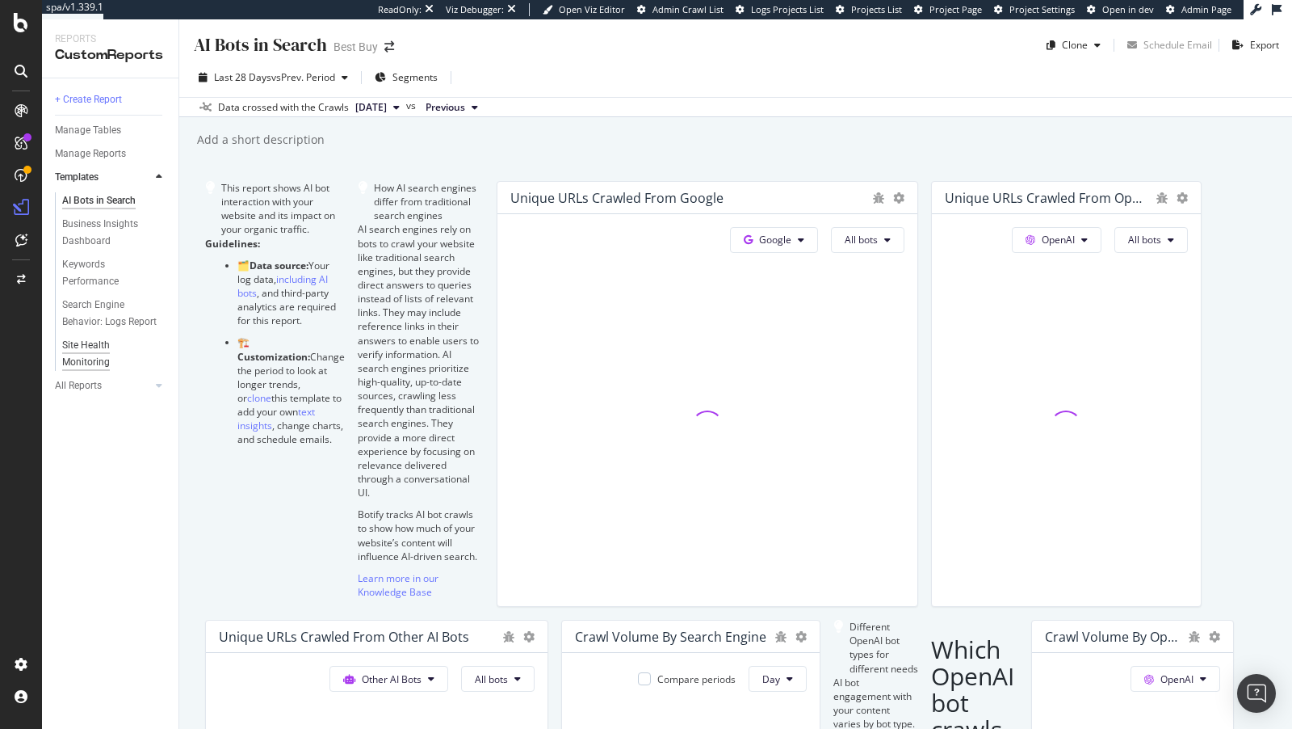
click at [84, 357] on div "Site Health Monitoring" at bounding box center [107, 354] width 90 height 34
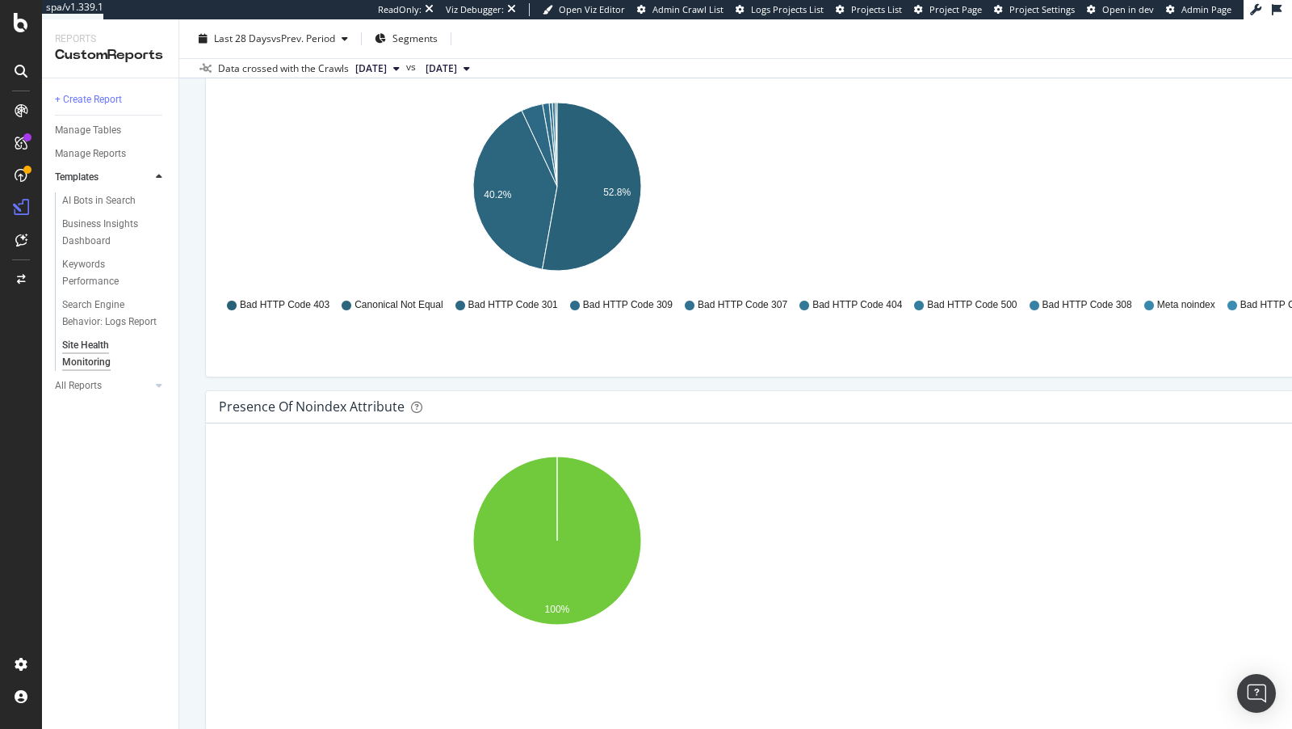
scroll to position [3090, 0]
